Goal: Task Accomplishment & Management: Use online tool/utility

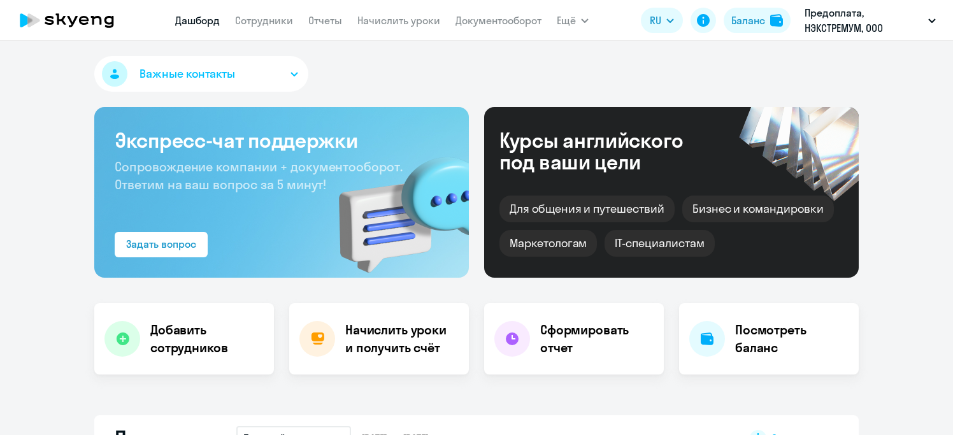
select select "30"
click at [386, 333] on h4 "Начислить уроки и получить счёт" at bounding box center [400, 339] width 111 height 36
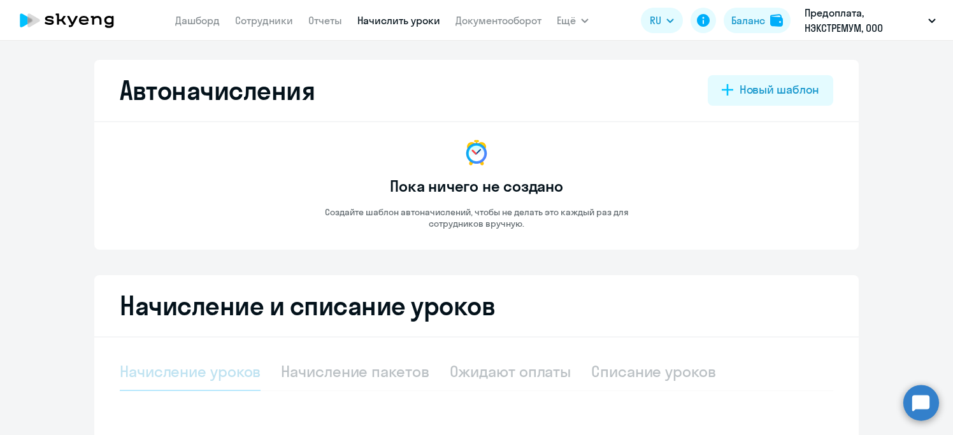
select select "10"
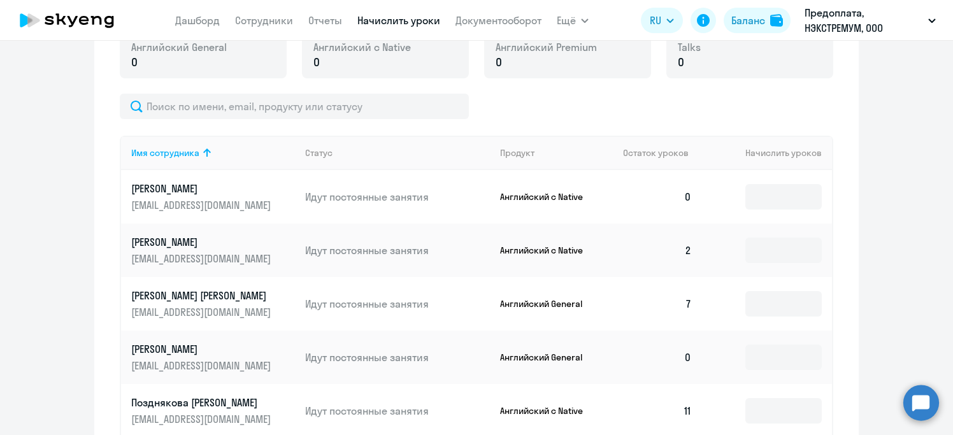
scroll to position [382, 0]
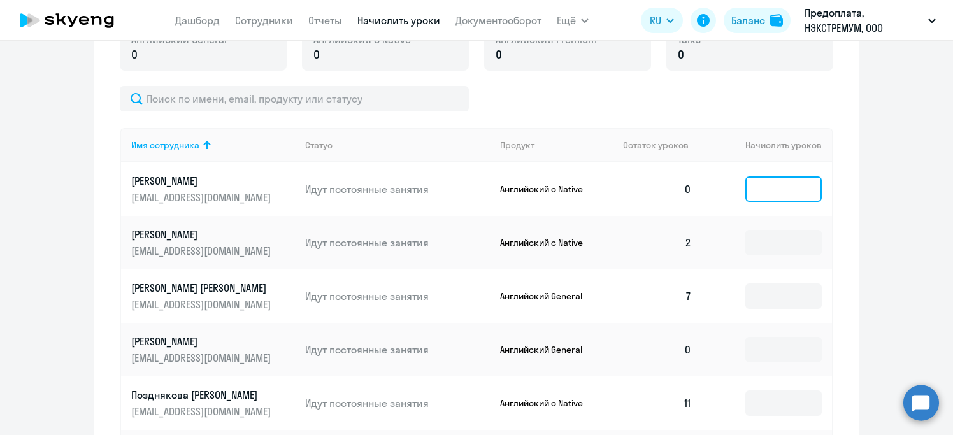
click at [778, 190] on input at bounding box center [784, 189] width 76 height 25
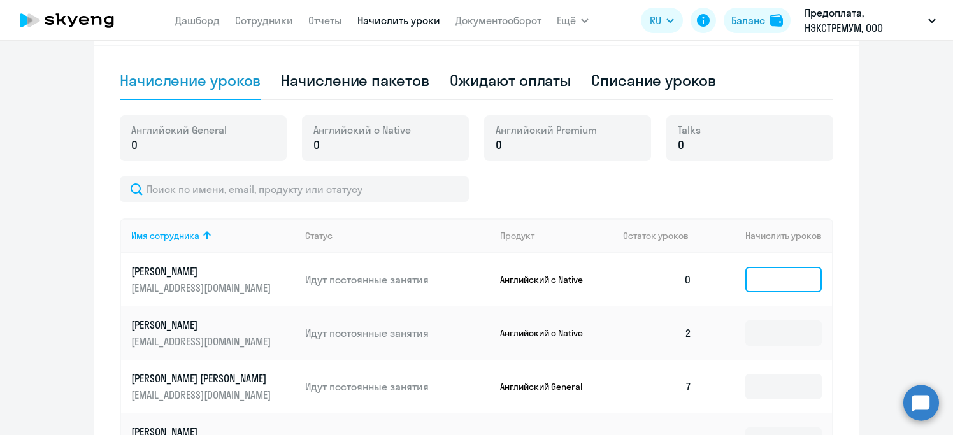
scroll to position [317, 0]
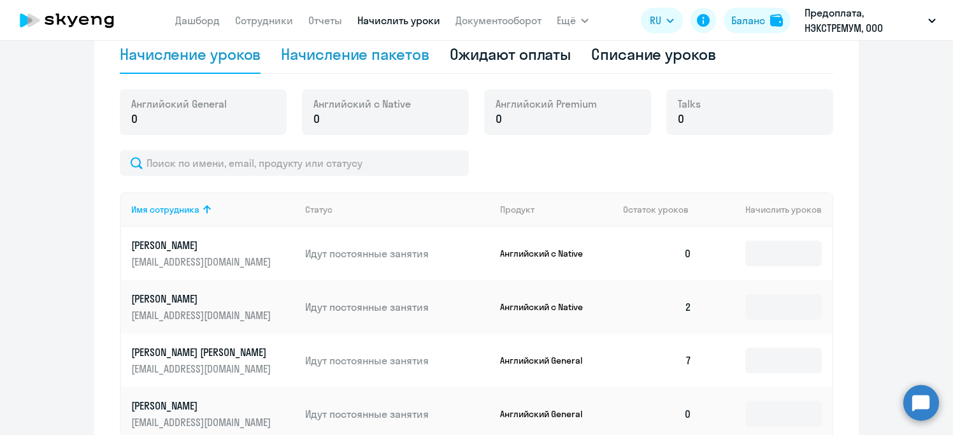
click at [377, 60] on div "Начисление пакетов" at bounding box center [355, 54] width 148 height 20
select select "10"
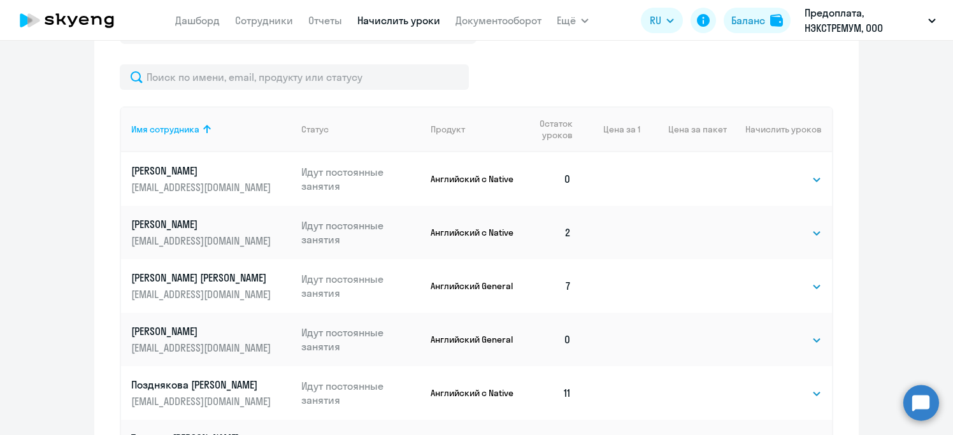
scroll to position [451, 0]
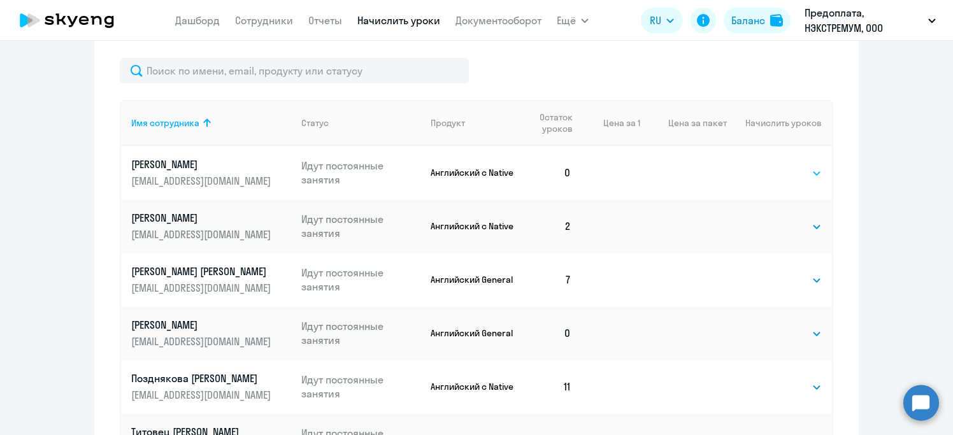
click at [817, 176] on select "Выбрать 4 8 16 32 64 96 128" at bounding box center [796, 173] width 52 height 15
click at [770, 166] on select "Выбрать 4 8 16 32 64 96 128" at bounding box center [796, 173] width 52 height 15
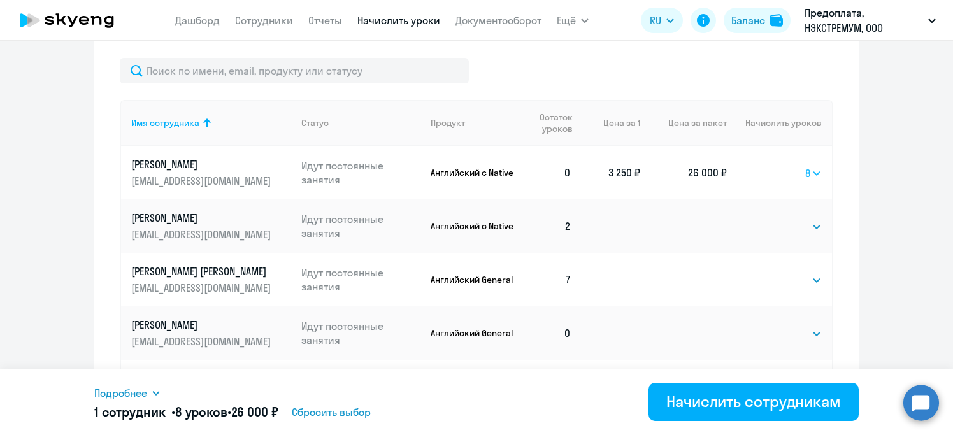
click at [816, 178] on select "Выбрать 4 8 16 32 64 96 128" at bounding box center [813, 173] width 17 height 15
click at [805, 166] on select "Выбрать 4 8 16 32 64 96 128" at bounding box center [813, 173] width 17 height 15
click at [819, 174] on select "Выбрать 4 8 16 32 64 96 128" at bounding box center [813, 173] width 17 height 15
click at [805, 166] on select "Выбрать 4 8 16 32 64 96 128" at bounding box center [813, 173] width 17 height 15
click at [816, 175] on select "Выбрать 4 8 16 32 64 96 128" at bounding box center [812, 173] width 20 height 15
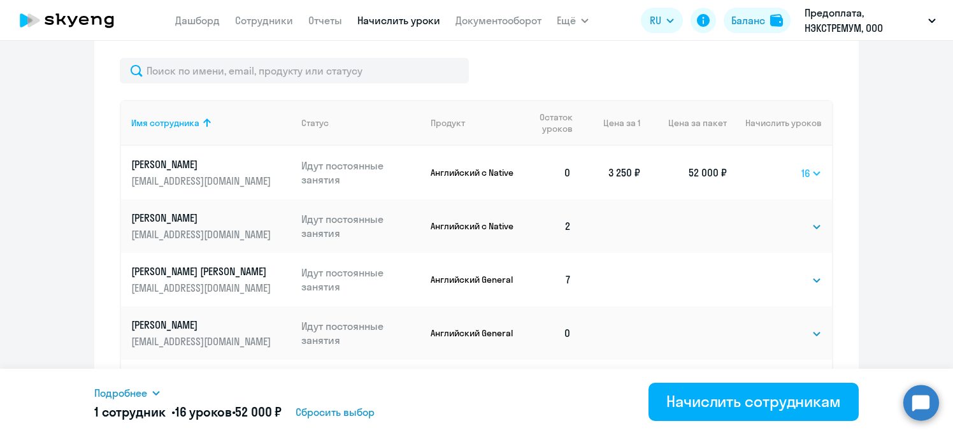
select select "4"
click at [802, 166] on select "Выбрать 4 8 16 32 64 96 128" at bounding box center [812, 173] width 20 height 15
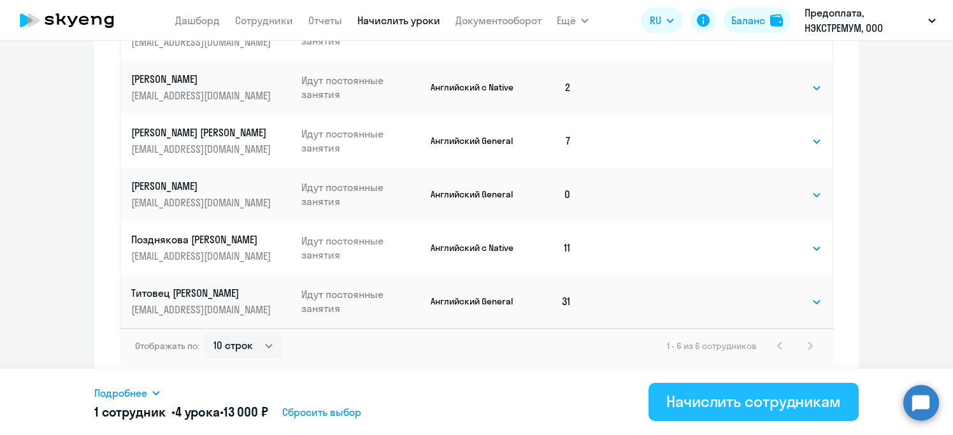
click at [735, 409] on div "Начислить сотрудникам" at bounding box center [754, 401] width 175 height 20
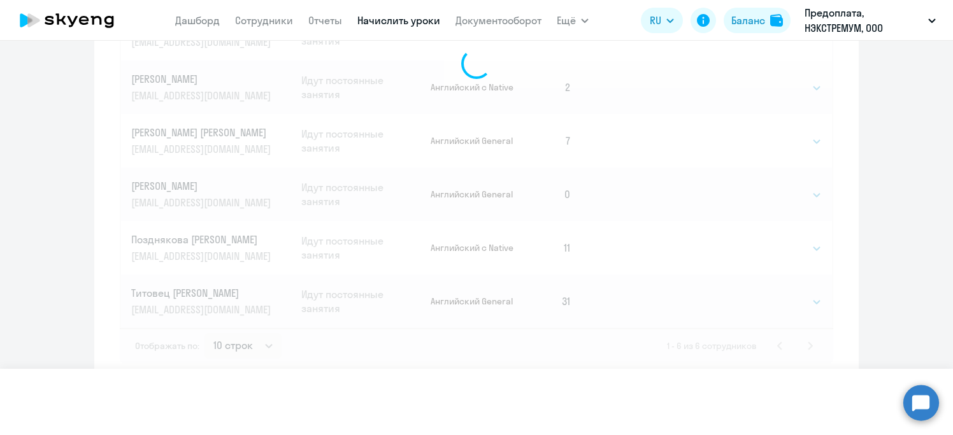
select select
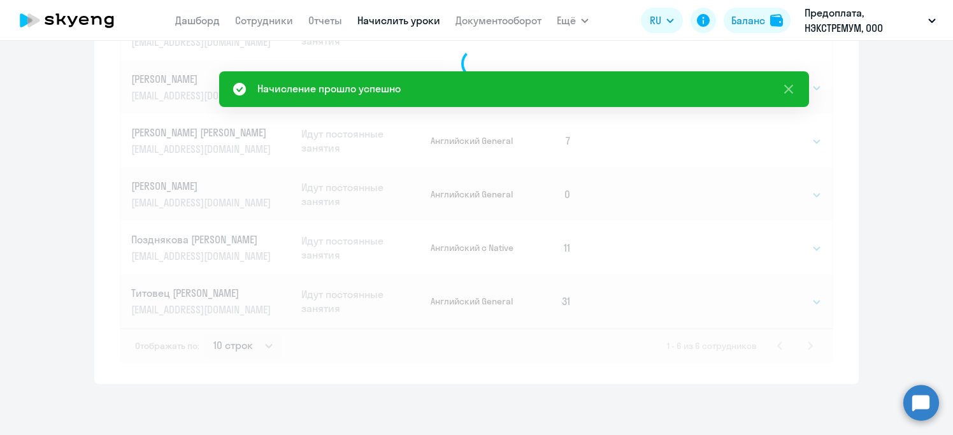
scroll to position [268, 0]
